Goal: Task Accomplishment & Management: Use online tool/utility

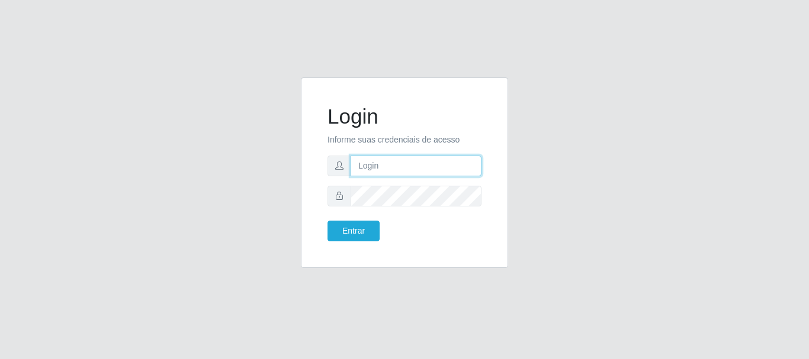
click at [416, 169] on input "text" at bounding box center [416, 166] width 131 height 21
type input "[EMAIL_ADDRESS][DOMAIN_NAME]"
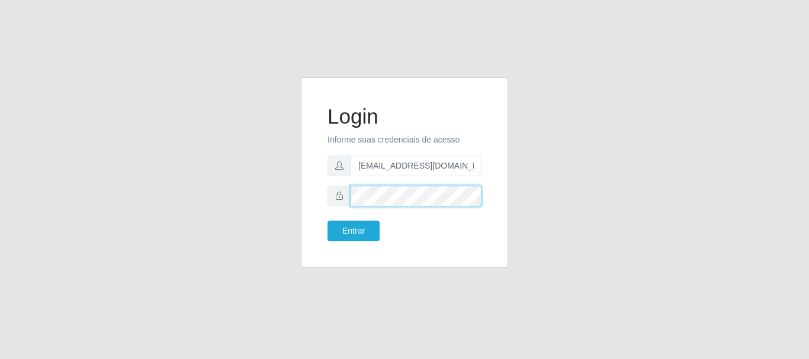
click at [327, 221] on button "Entrar" at bounding box center [353, 231] width 52 height 21
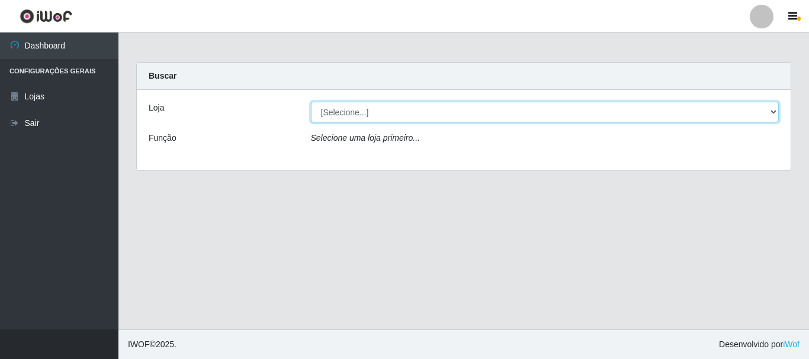
click at [773, 106] on select "[Selecione...] SuperFácil Atacado - Rodoviária" at bounding box center [545, 112] width 468 height 21
select select "400"
click at [311, 102] on select "[Selecione...] SuperFácil Atacado - Rodoviária" at bounding box center [545, 112] width 468 height 21
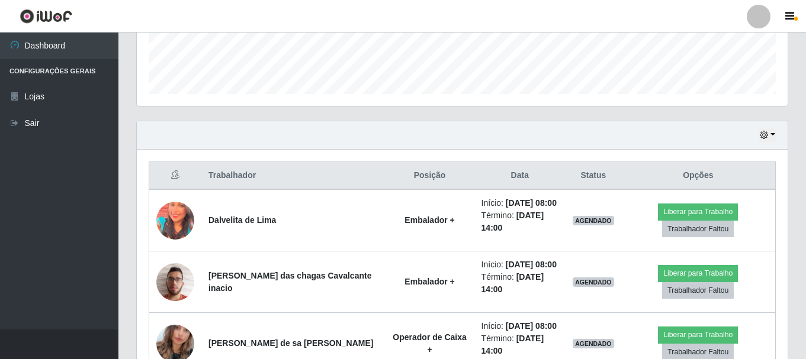
scroll to position [331, 0]
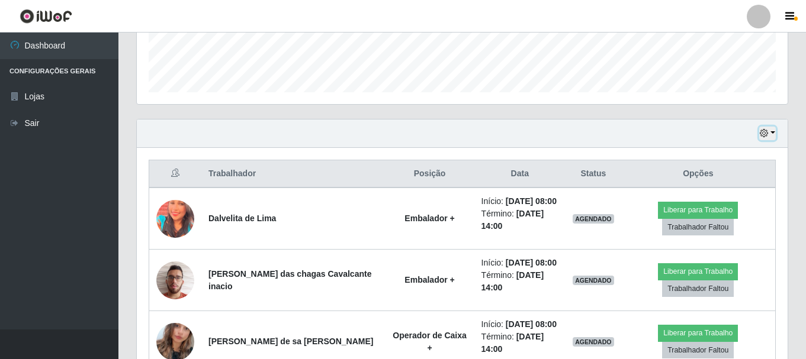
click at [774, 128] on button "button" at bounding box center [767, 134] width 17 height 14
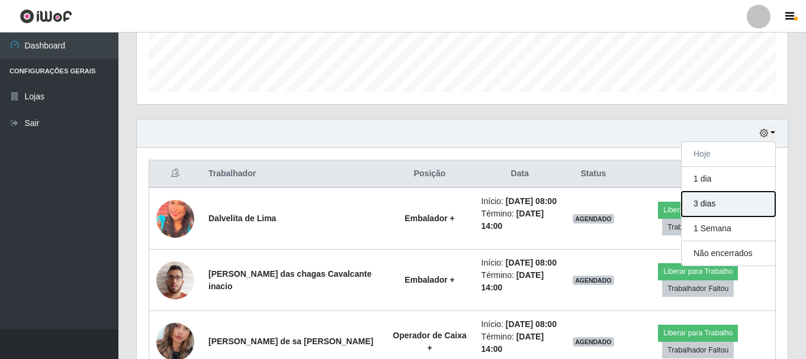
click at [758, 208] on button "3 dias" at bounding box center [728, 204] width 94 height 25
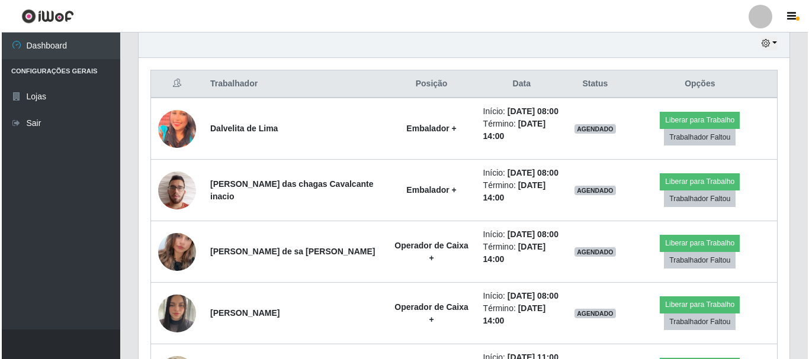
scroll to position [449, 0]
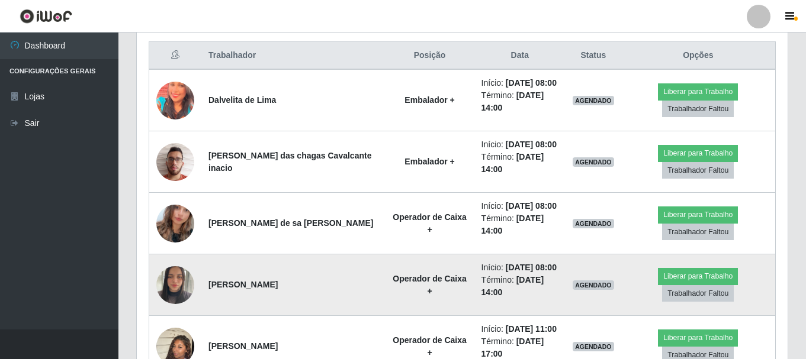
click at [175, 284] on img at bounding box center [175, 285] width 38 height 50
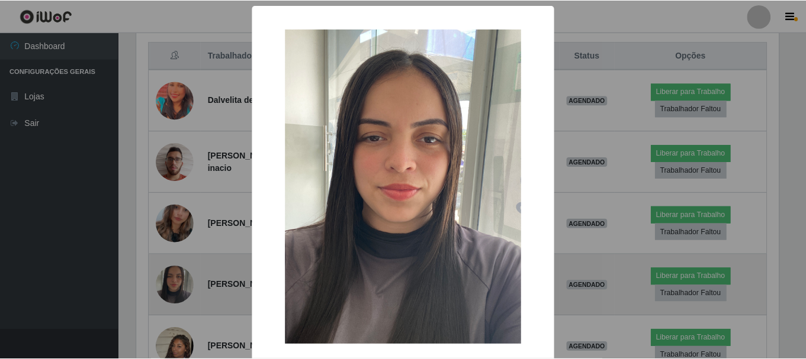
scroll to position [246, 645]
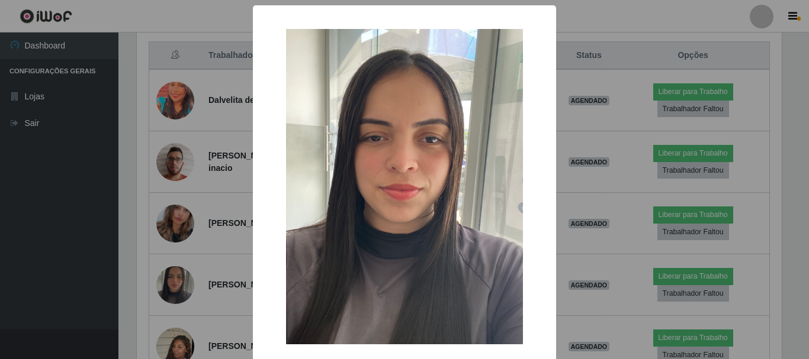
click at [71, 267] on div "× OK Cancel" at bounding box center [404, 179] width 809 height 359
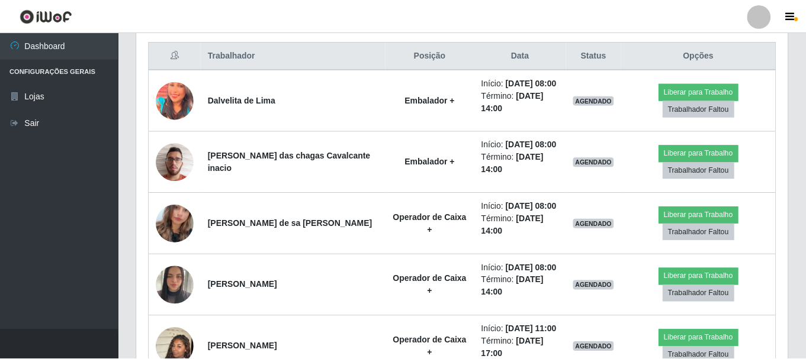
scroll to position [246, 651]
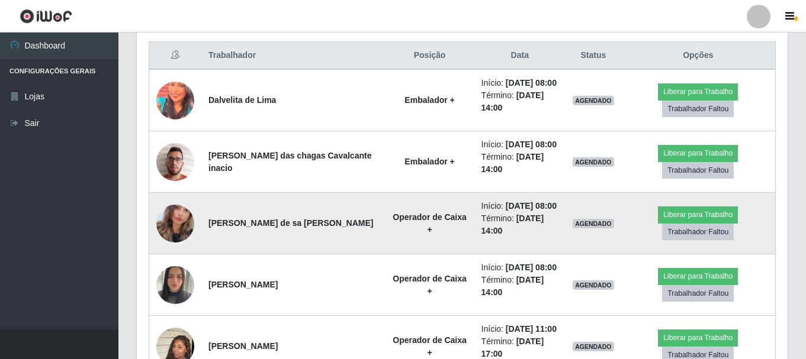
click at [174, 223] on img at bounding box center [175, 223] width 38 height 67
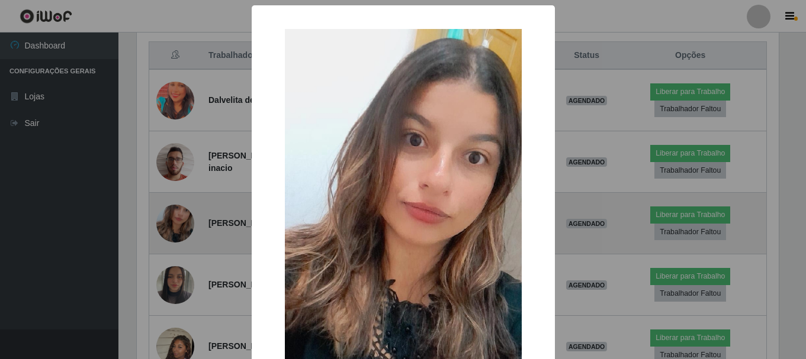
scroll to position [246, 645]
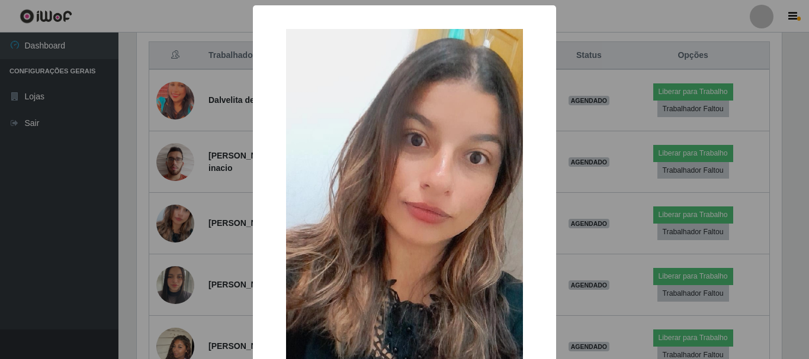
click at [0, 258] on div "× OK Cancel" at bounding box center [404, 179] width 809 height 359
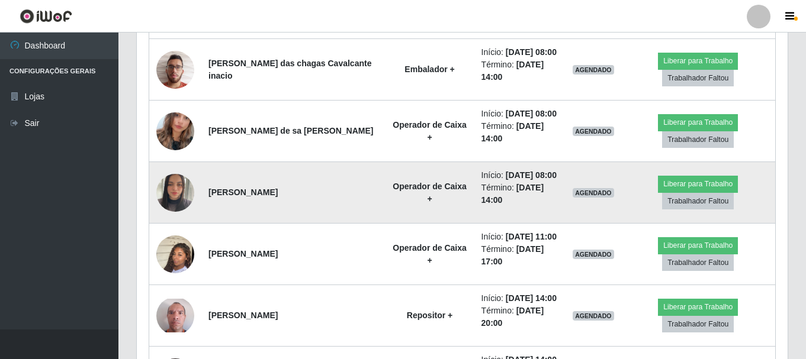
scroll to position [568, 0]
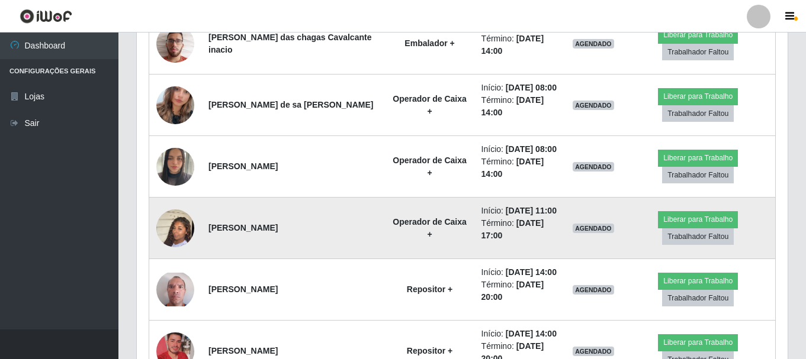
click at [176, 229] on img at bounding box center [175, 228] width 38 height 67
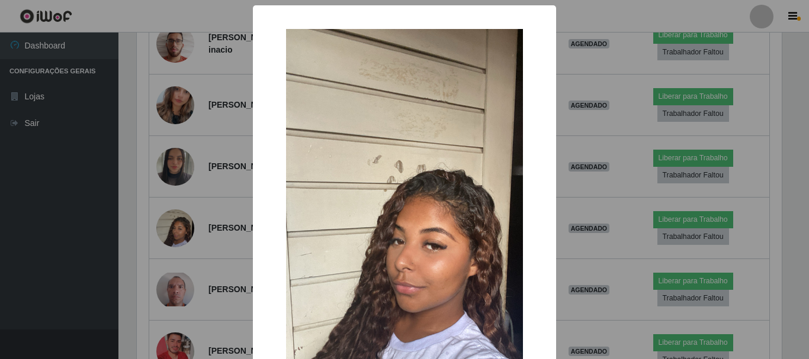
click at [82, 200] on div "× OK Cancel" at bounding box center [404, 179] width 809 height 359
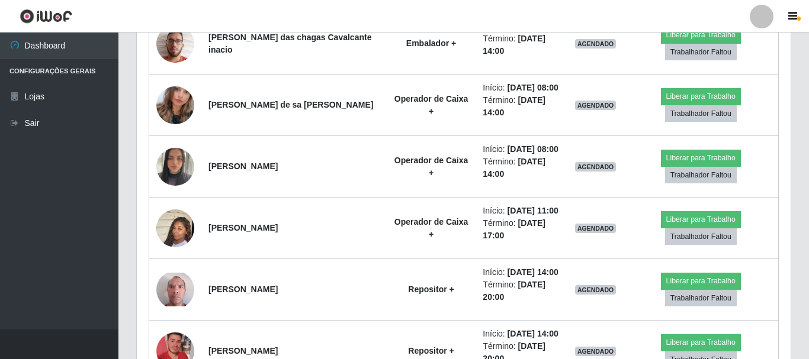
scroll to position [246, 651]
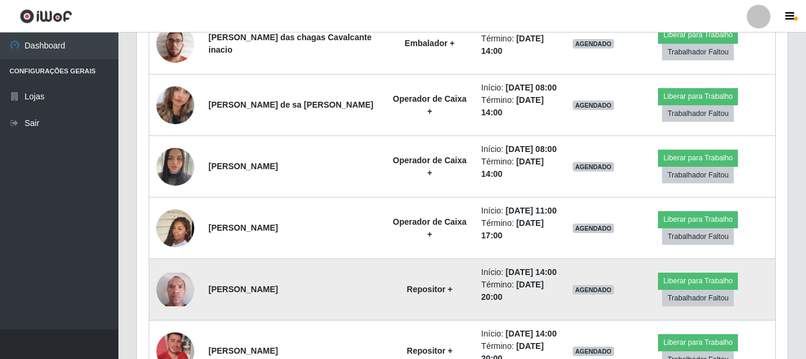
click at [169, 292] on img at bounding box center [175, 290] width 38 height 34
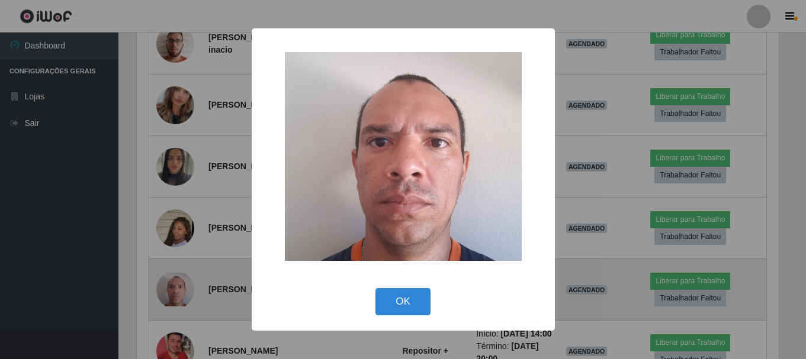
scroll to position [246, 645]
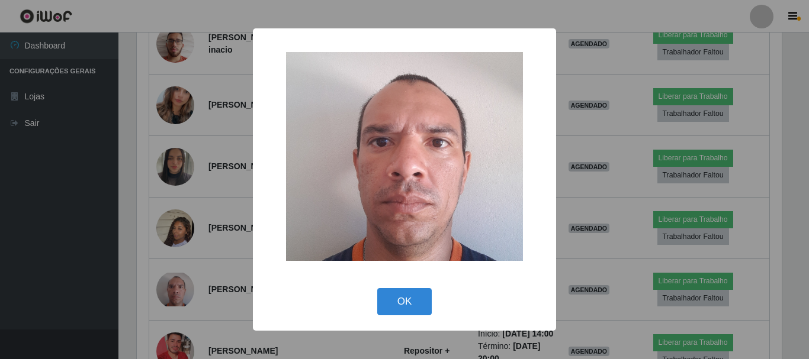
click at [56, 276] on div "× OK Cancel" at bounding box center [404, 179] width 809 height 359
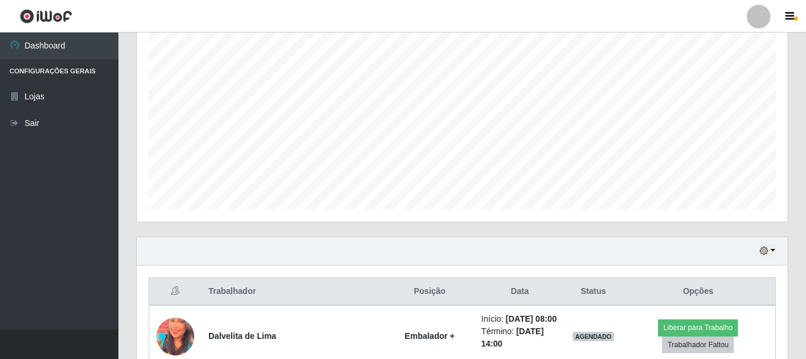
scroll to position [237, 0]
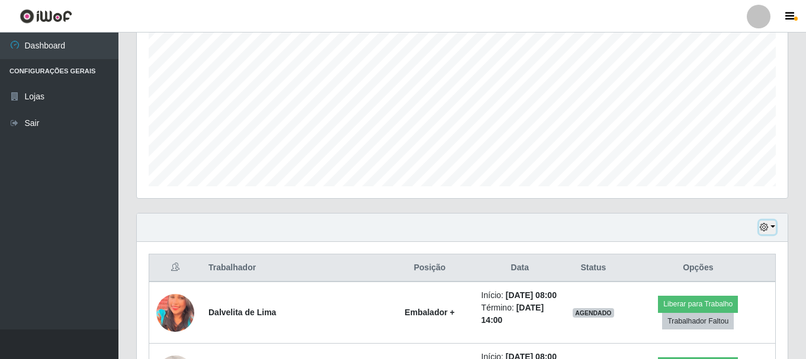
click at [765, 226] on icon "button" at bounding box center [764, 227] width 8 height 8
click at [764, 14] on div at bounding box center [759, 17] width 24 height 24
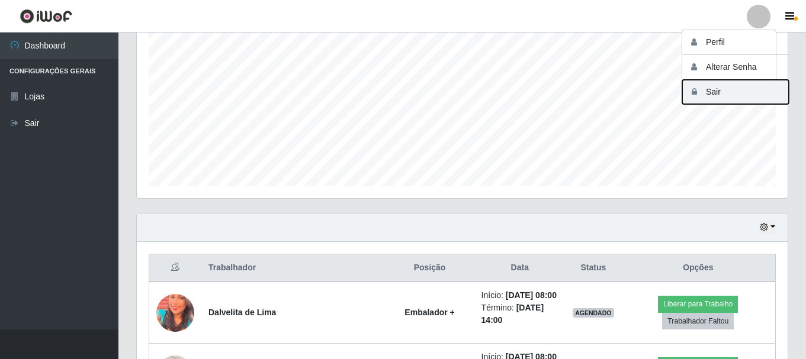
click at [696, 91] on icon "button" at bounding box center [694, 92] width 12 height 8
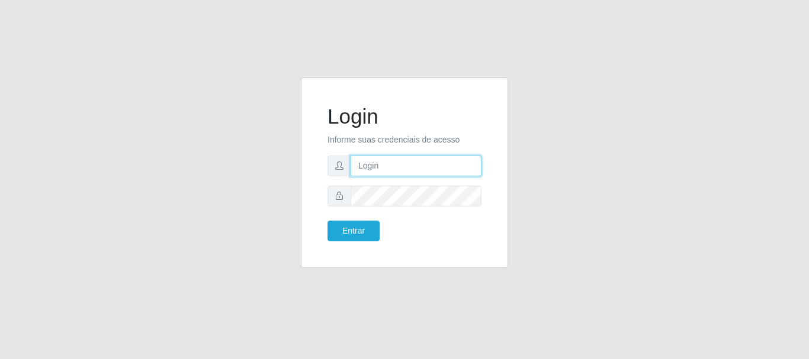
click at [366, 162] on input "text" at bounding box center [416, 166] width 131 height 21
type input "[EMAIL_ADDRESS][DOMAIN_NAME]"
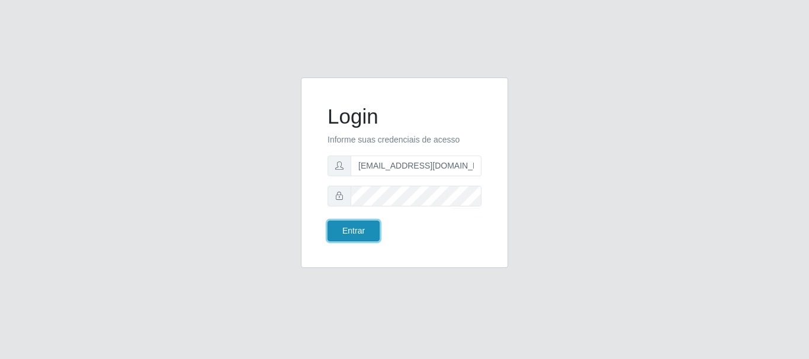
click at [355, 231] on button "Entrar" at bounding box center [353, 231] width 52 height 21
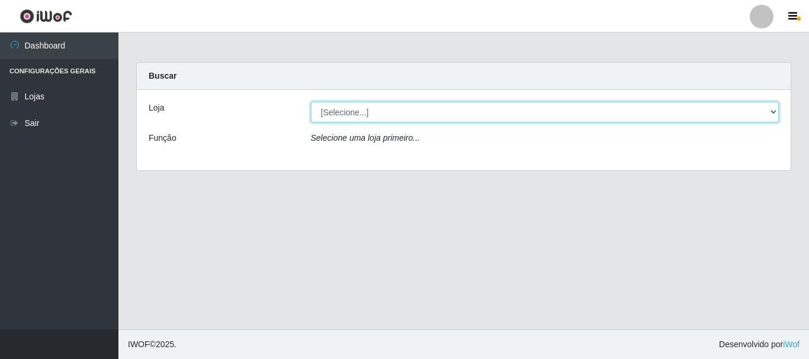
click at [775, 110] on select "[Selecione...] SuperFácil Atacado - Rodoviária" at bounding box center [545, 112] width 468 height 21
select select "400"
click at [311, 102] on select "[Selecione...] SuperFácil Atacado - Rodoviária" at bounding box center [545, 112] width 468 height 21
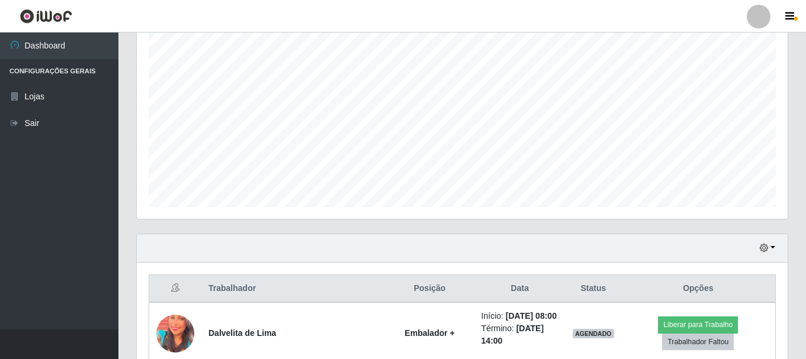
scroll to position [237, 0]
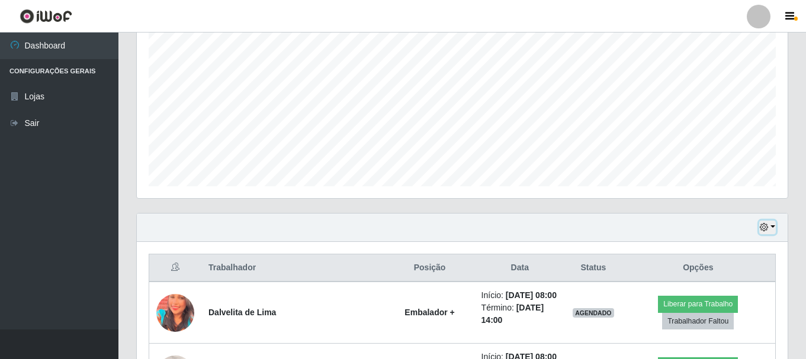
click at [763, 228] on icon "button" at bounding box center [764, 227] width 8 height 8
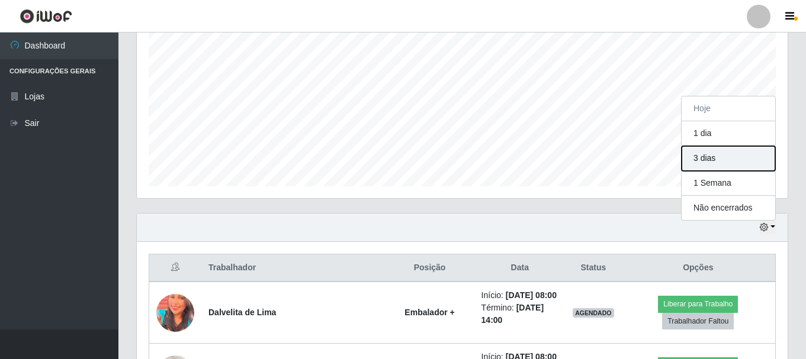
click at [702, 160] on button "3 dias" at bounding box center [728, 158] width 94 height 25
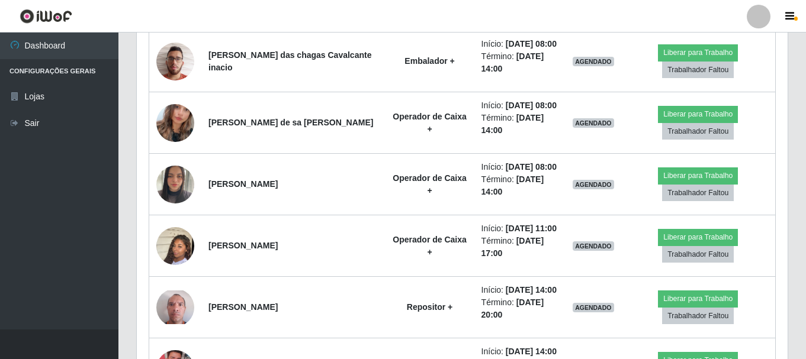
scroll to position [519, 0]
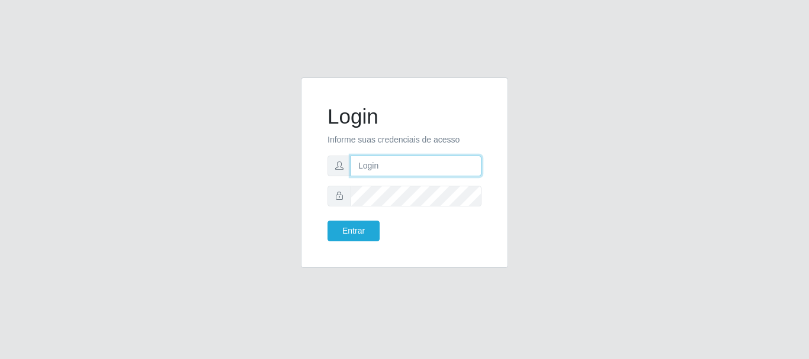
click at [407, 165] on input "text" at bounding box center [416, 166] width 131 height 21
type input "[EMAIL_ADDRESS][DOMAIN_NAME]"
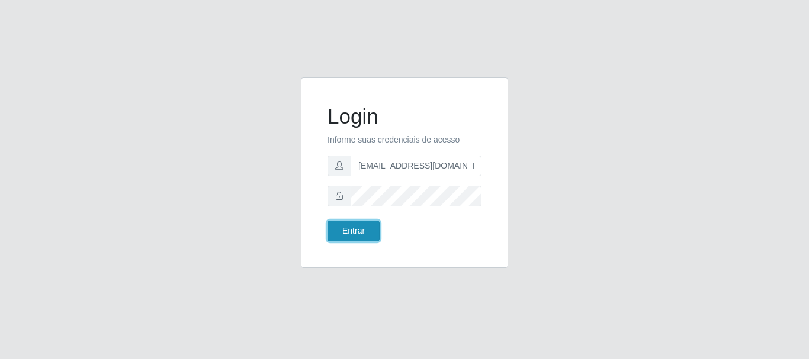
click at [345, 231] on button "Entrar" at bounding box center [353, 231] width 52 height 21
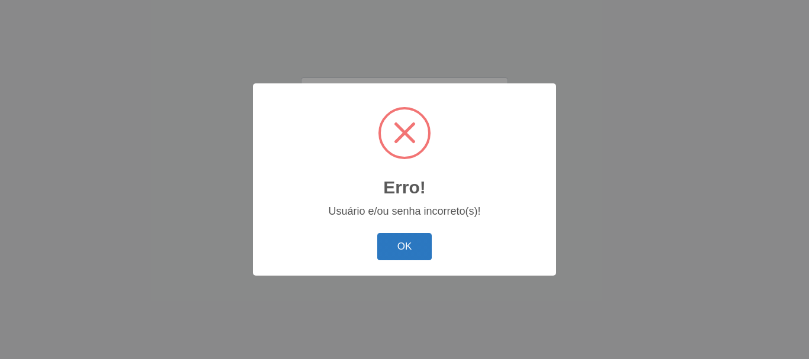
click at [406, 250] on button "OK" at bounding box center [404, 247] width 55 height 28
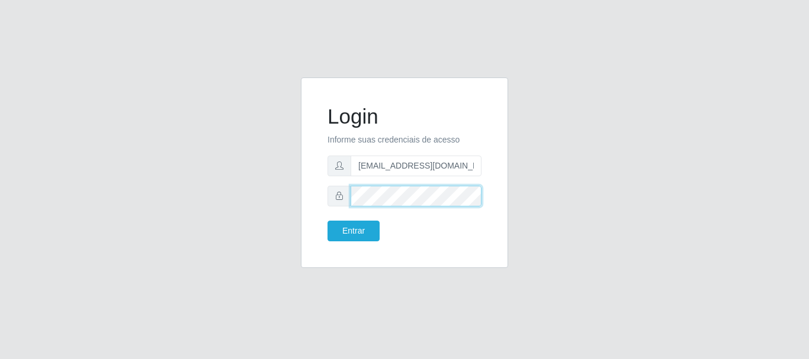
click at [327, 221] on button "Entrar" at bounding box center [353, 231] width 52 height 21
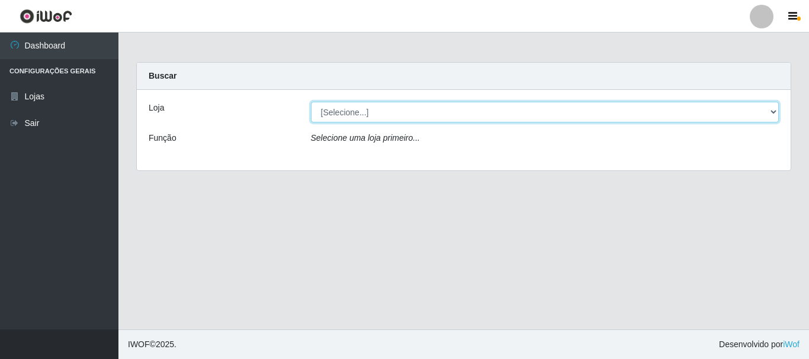
click at [776, 113] on select "[Selecione...] SuperFácil Atacado - Rodoviária" at bounding box center [545, 112] width 468 height 21
select select "400"
click at [311, 102] on select "[Selecione...] SuperFácil Atacado - Rodoviária" at bounding box center [545, 112] width 468 height 21
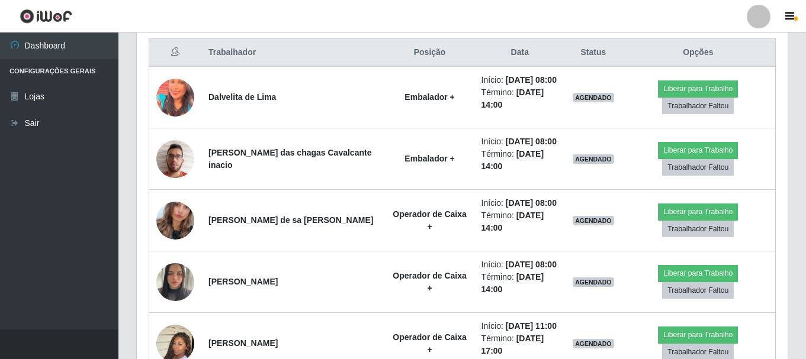
scroll to position [474, 0]
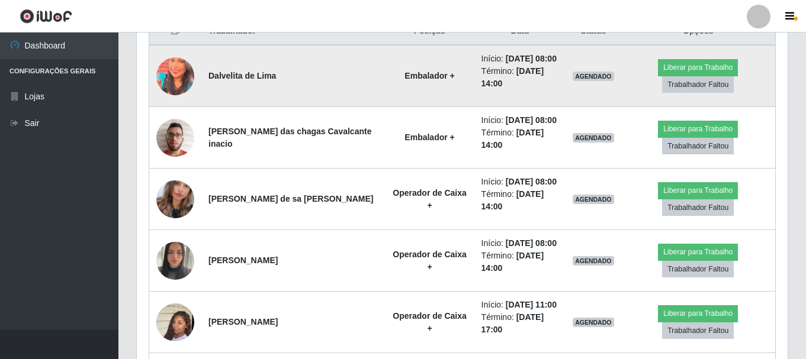
click at [180, 83] on img at bounding box center [175, 76] width 38 height 47
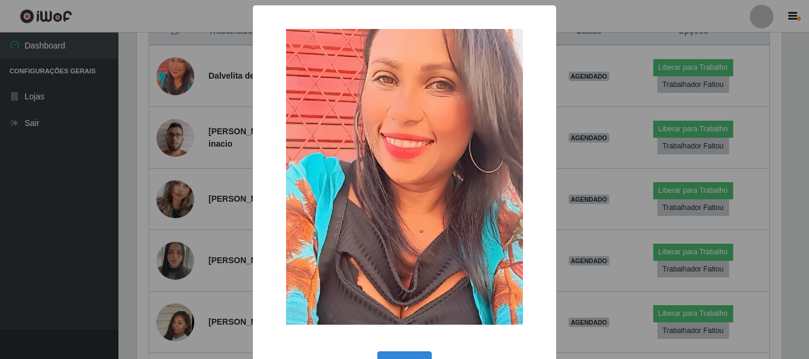
click at [210, 90] on div "× OK Cancel" at bounding box center [404, 179] width 809 height 359
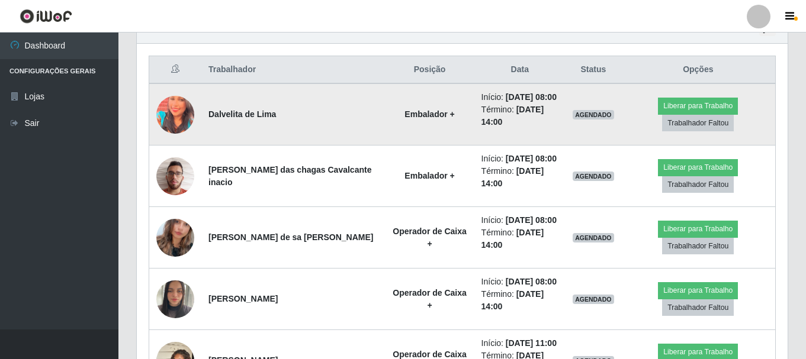
scroll to position [414, 0]
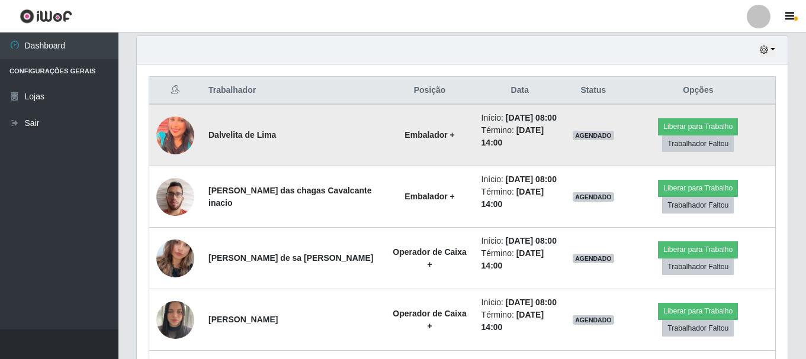
click at [180, 134] on img at bounding box center [175, 135] width 38 height 47
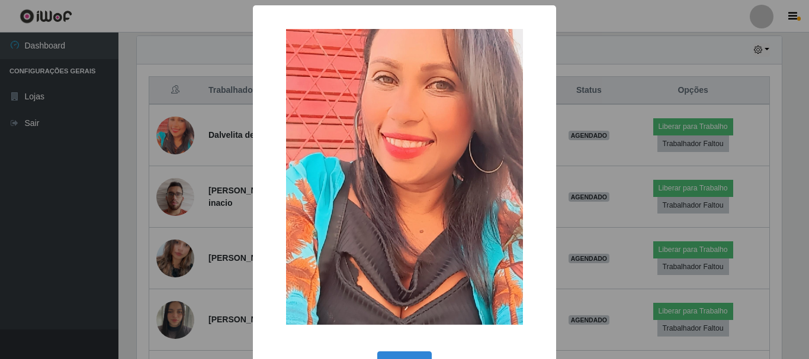
click at [234, 152] on div "× OK Cancel" at bounding box center [404, 179] width 809 height 359
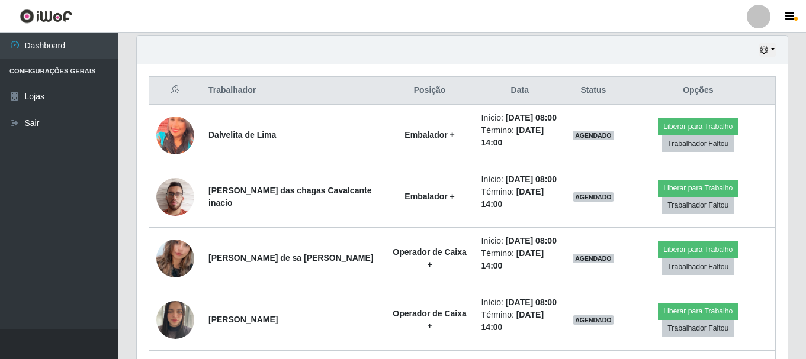
scroll to position [246, 651]
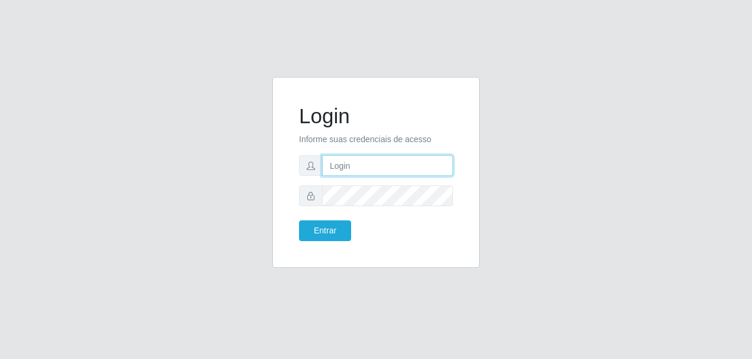
click at [358, 170] on input "text" at bounding box center [387, 165] width 131 height 21
type input "[EMAIL_ADDRESS][DOMAIN_NAME]"
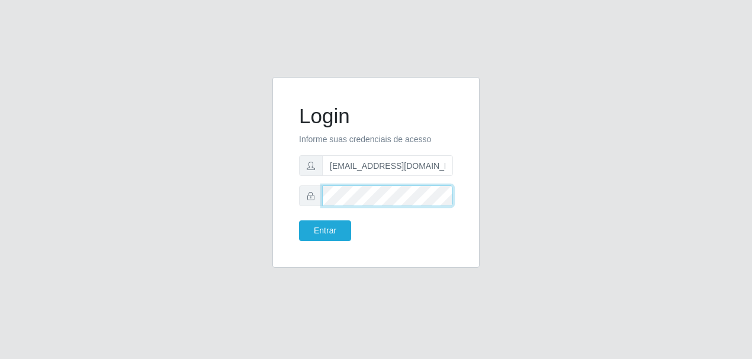
click at [299, 220] on button "Entrar" at bounding box center [325, 230] width 52 height 21
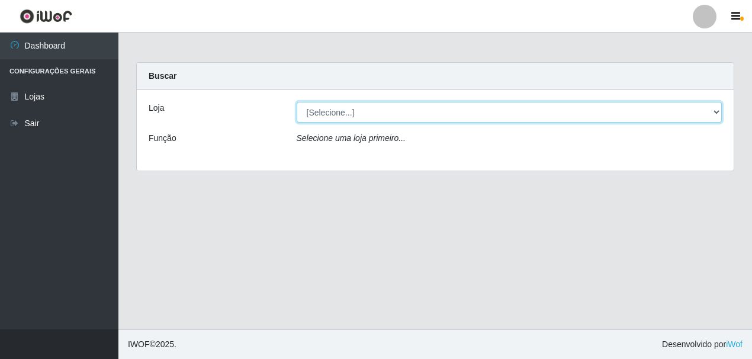
click at [719, 113] on select "[Selecione...] SuperFácil Atacado - Rodoviária" at bounding box center [510, 112] width 426 height 21
select select "400"
click at [297, 102] on select "[Selecione...] SuperFácil Atacado - Rodoviária" at bounding box center [510, 112] width 426 height 21
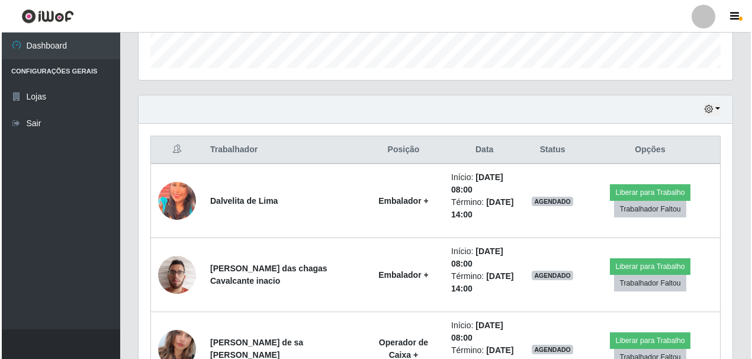
scroll to position [414, 0]
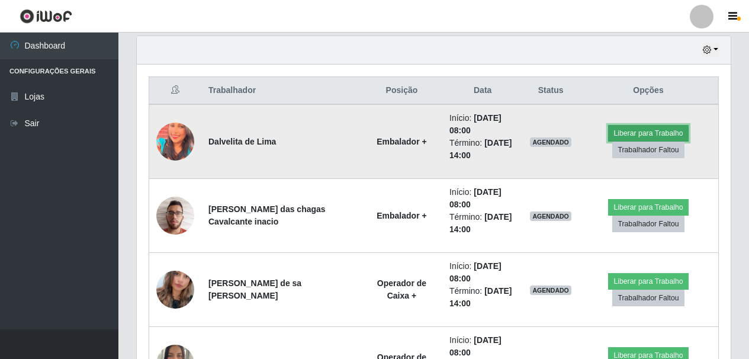
click at [618, 131] on button "Liberar para Trabalho" at bounding box center [648, 133] width 80 height 17
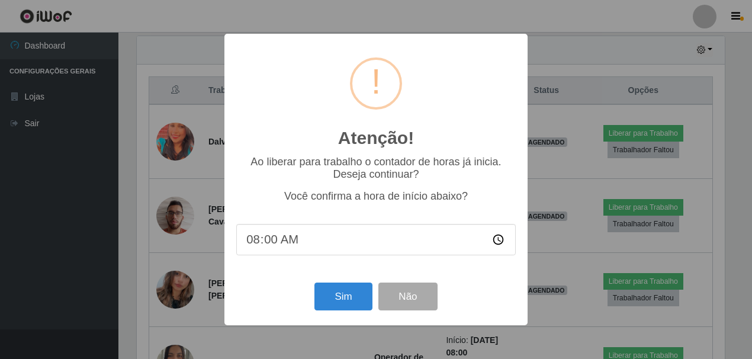
scroll to position [246, 588]
click at [346, 292] on button "Sim" at bounding box center [342, 296] width 57 height 28
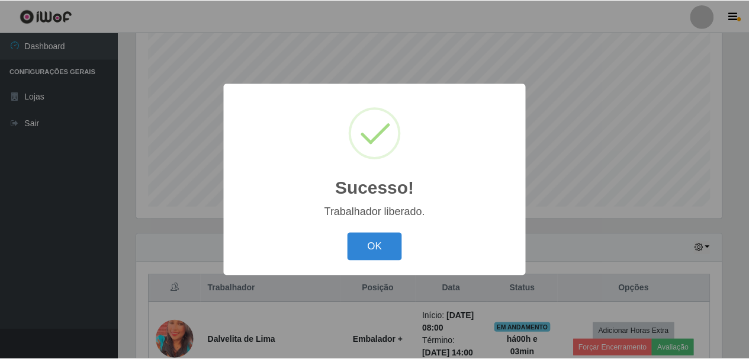
scroll to position [591825, 591482]
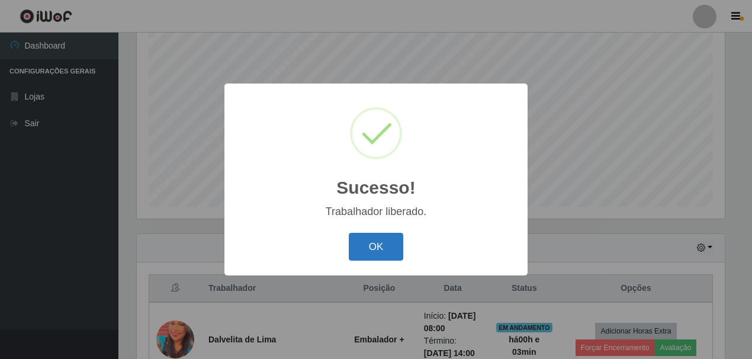
click at [381, 249] on button "OK" at bounding box center [376, 247] width 55 height 28
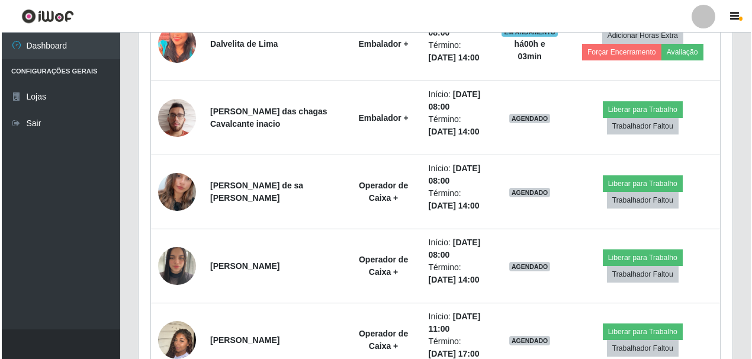
scroll to position [513, 0]
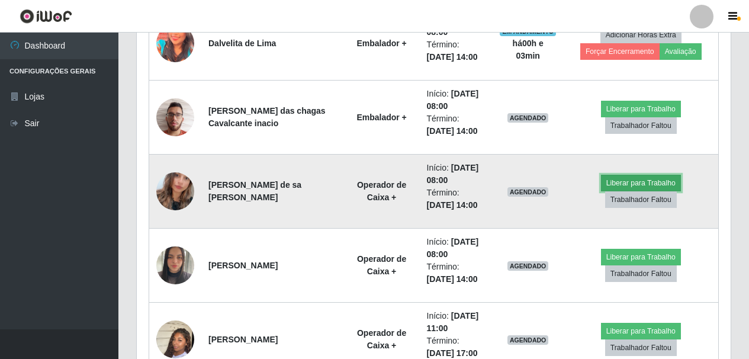
click at [664, 181] on button "Liberar para Trabalho" at bounding box center [641, 183] width 80 height 17
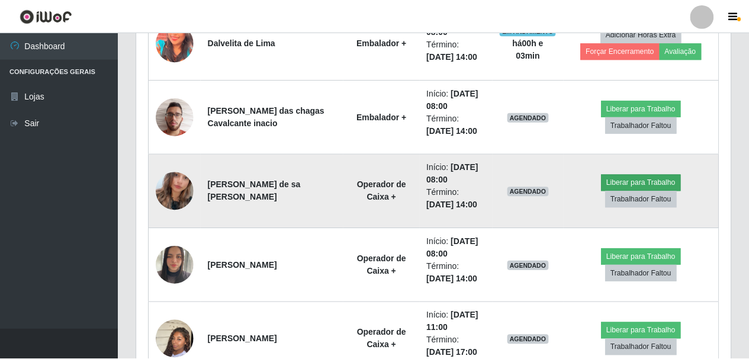
scroll to position [246, 588]
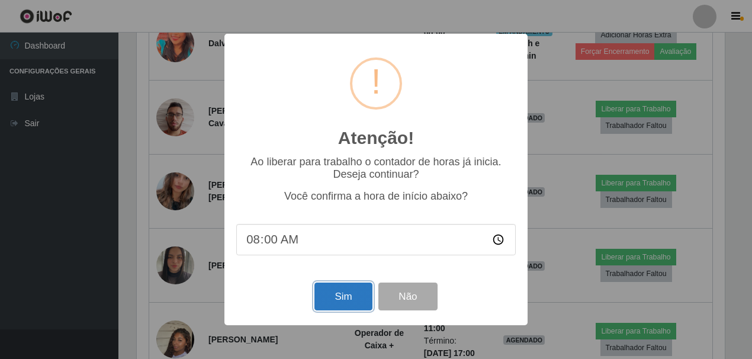
click at [353, 301] on button "Sim" at bounding box center [342, 296] width 57 height 28
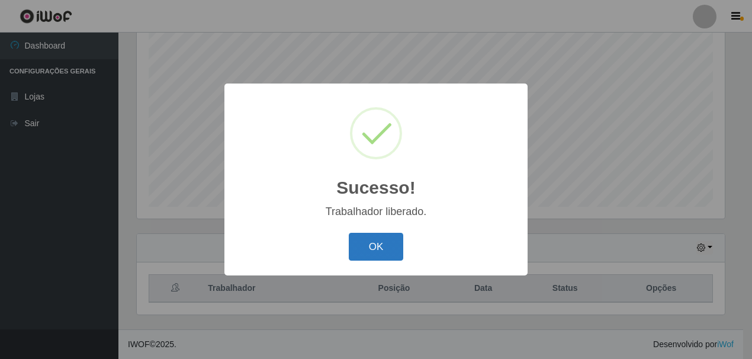
click at [391, 252] on button "OK" at bounding box center [376, 247] width 55 height 28
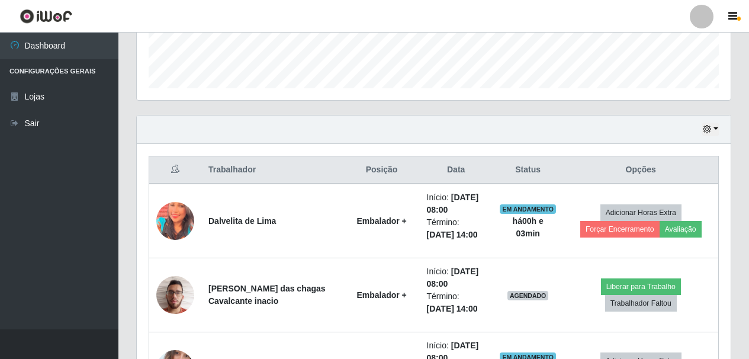
scroll to position [513, 0]
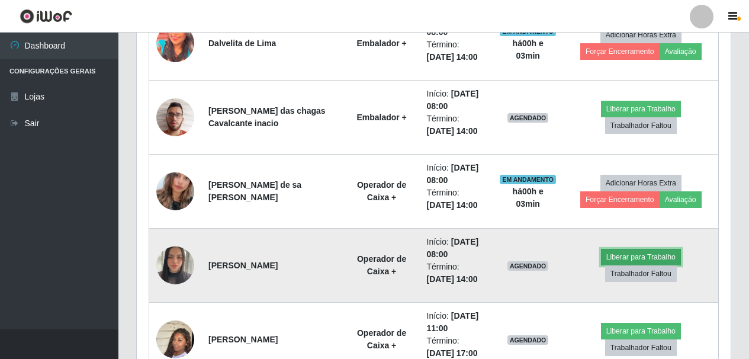
click at [635, 253] on button "Liberar para Trabalho" at bounding box center [641, 257] width 80 height 17
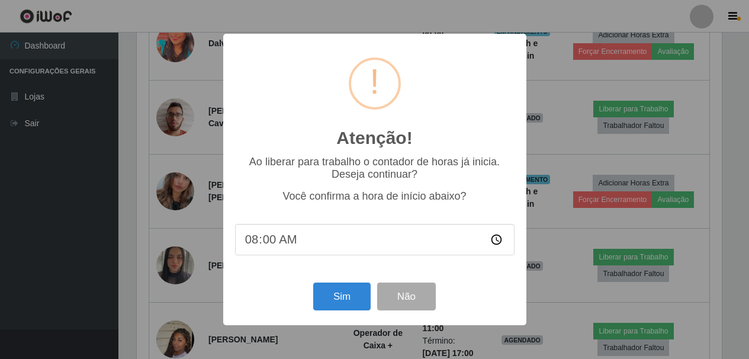
scroll to position [246, 588]
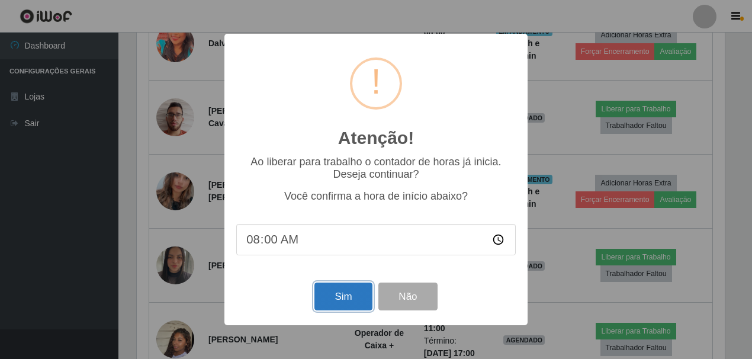
click at [333, 301] on button "Sim" at bounding box center [342, 296] width 57 height 28
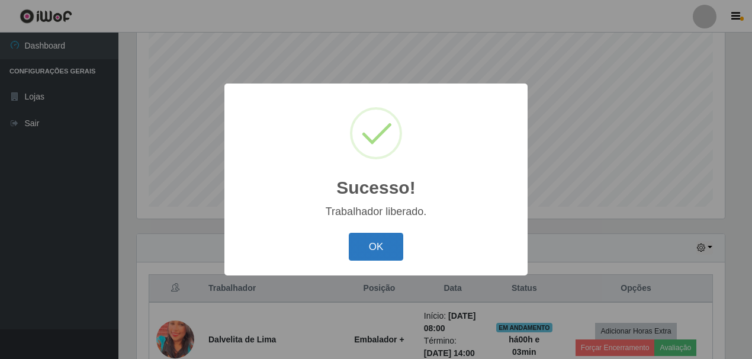
click at [378, 253] on button "OK" at bounding box center [376, 247] width 55 height 28
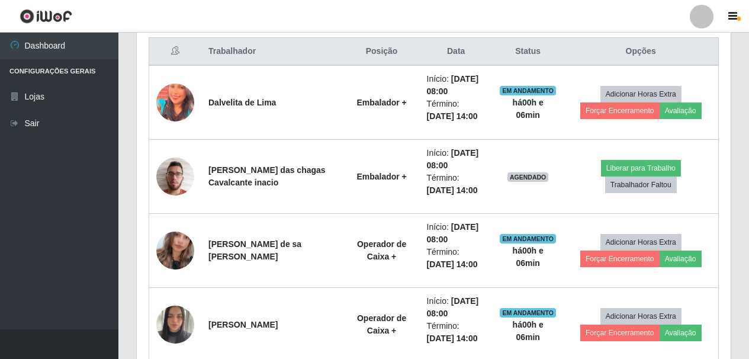
scroll to position [394, 0]
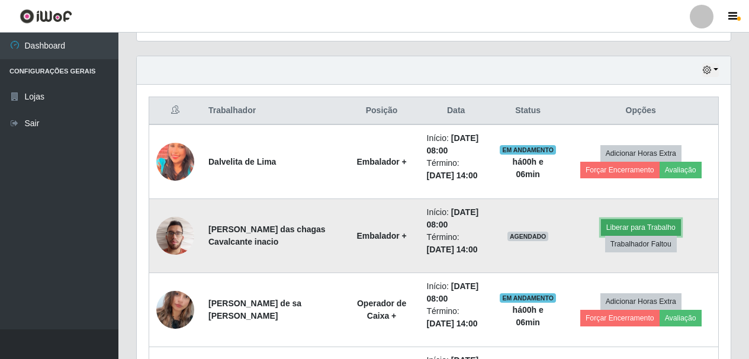
click at [611, 227] on button "Liberar para Trabalho" at bounding box center [641, 227] width 80 height 17
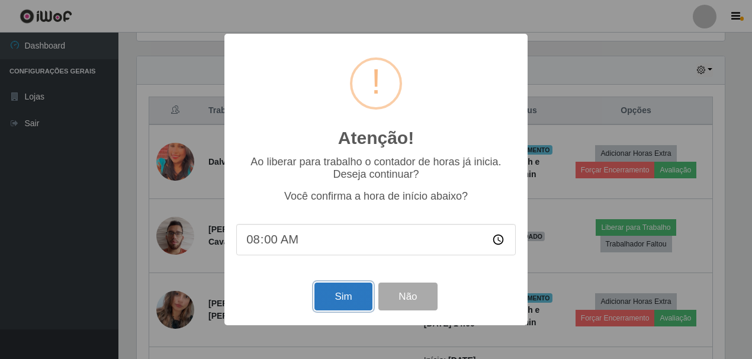
click at [345, 299] on button "Sim" at bounding box center [342, 296] width 57 height 28
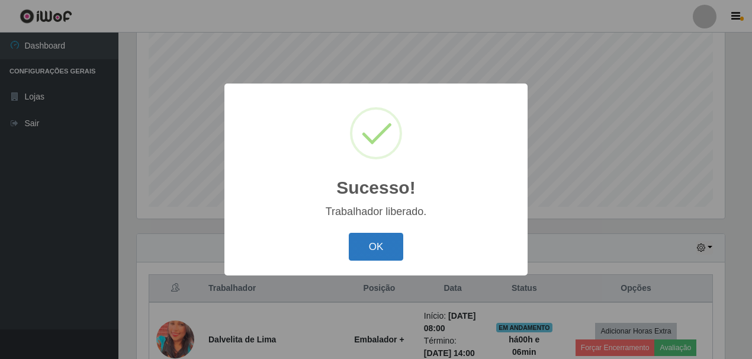
click at [395, 238] on button "OK" at bounding box center [376, 247] width 55 height 28
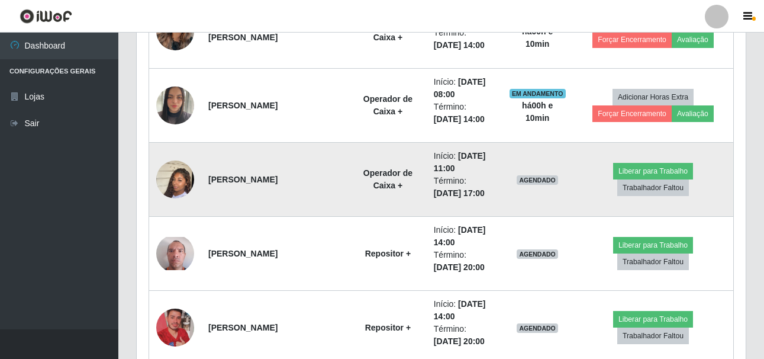
scroll to position [690, 0]
